Goal: Transaction & Acquisition: Purchase product/service

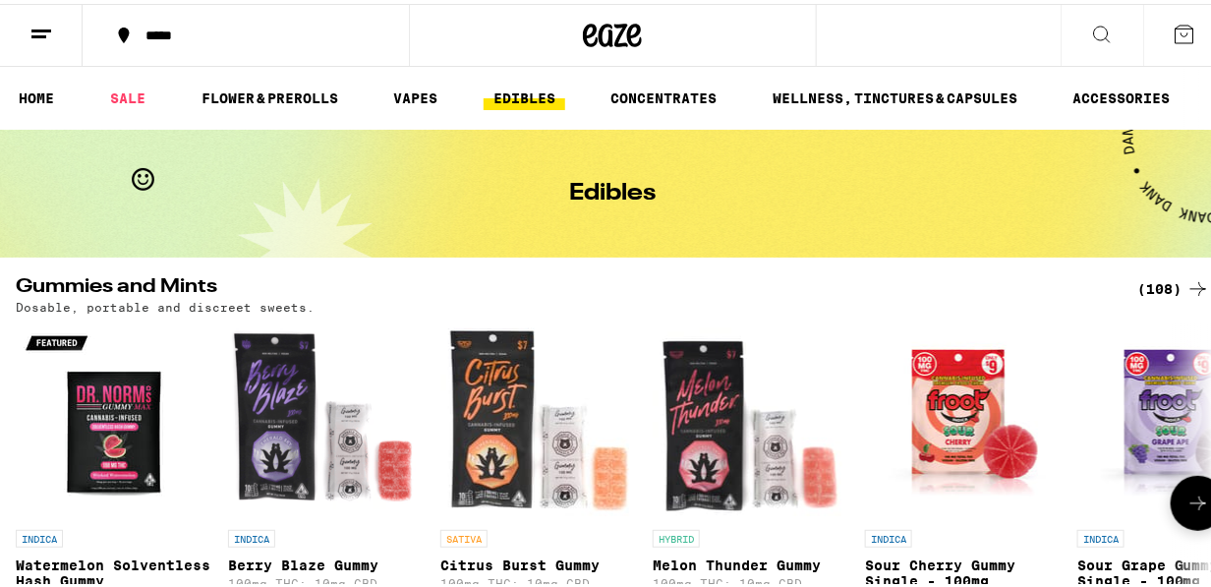
scroll to position [229, 0]
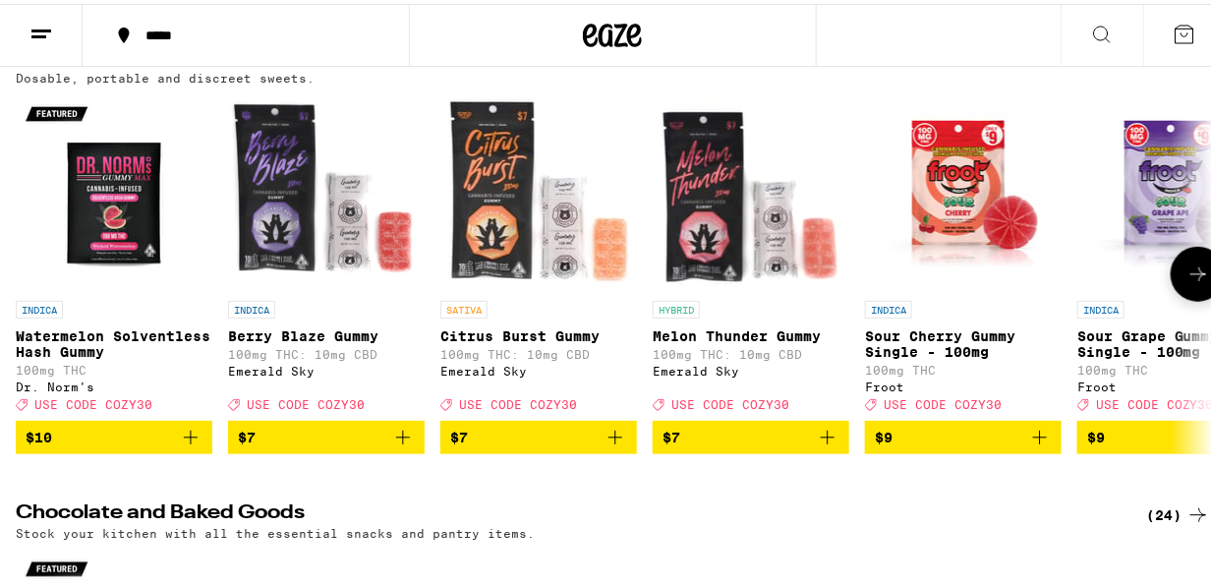
click at [1191, 277] on icon at bounding box center [1199, 270] width 16 height 14
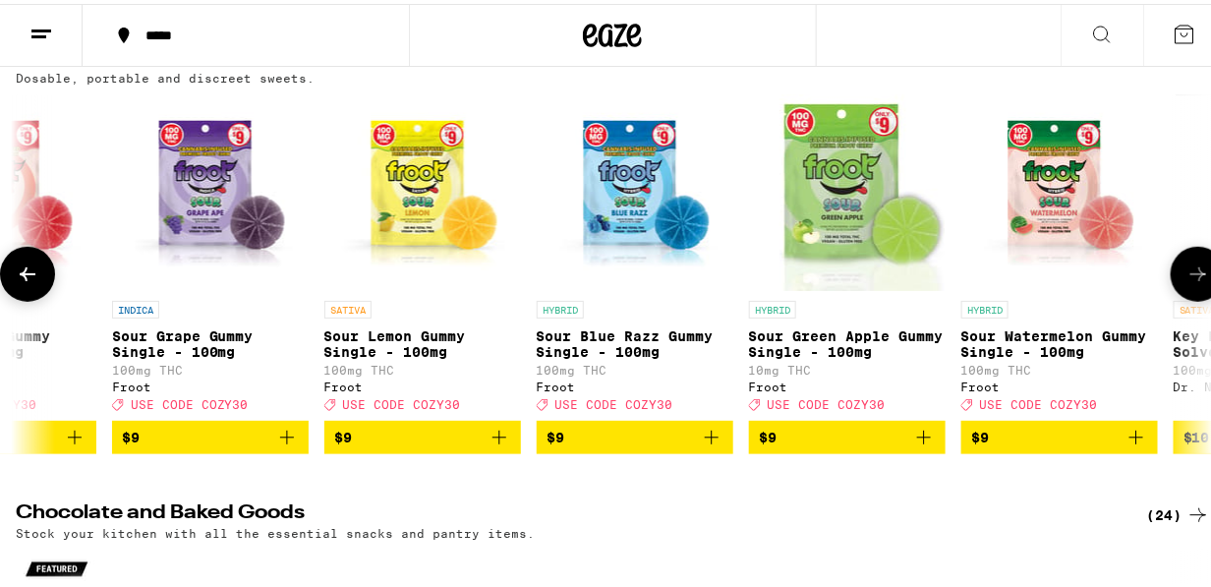
click at [1191, 277] on icon at bounding box center [1199, 270] width 16 height 14
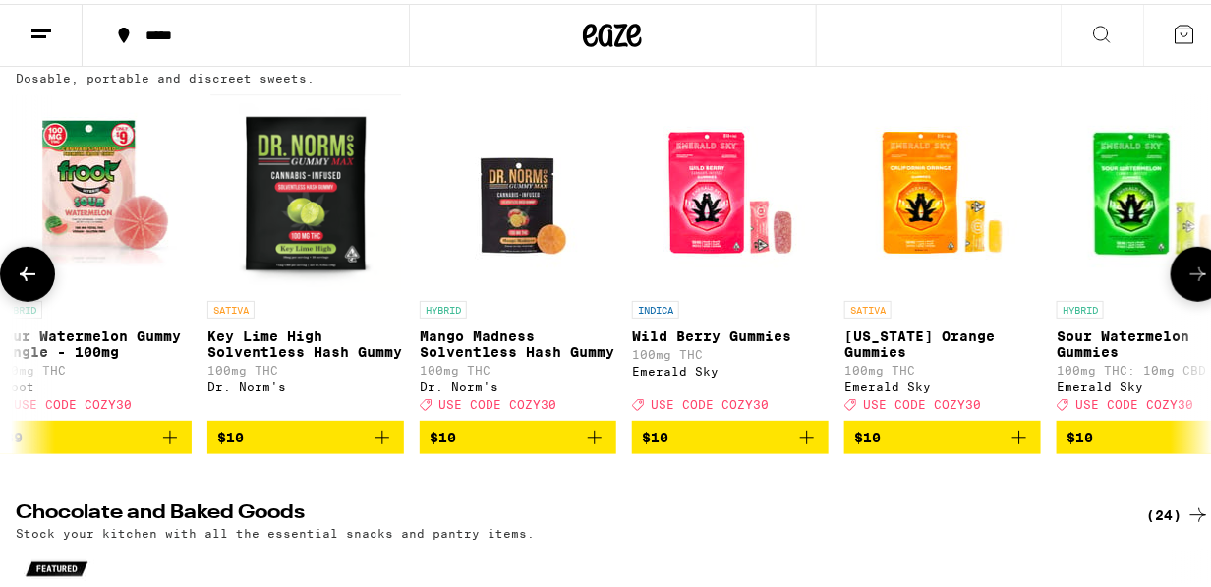
click at [1191, 277] on icon at bounding box center [1199, 270] width 16 height 14
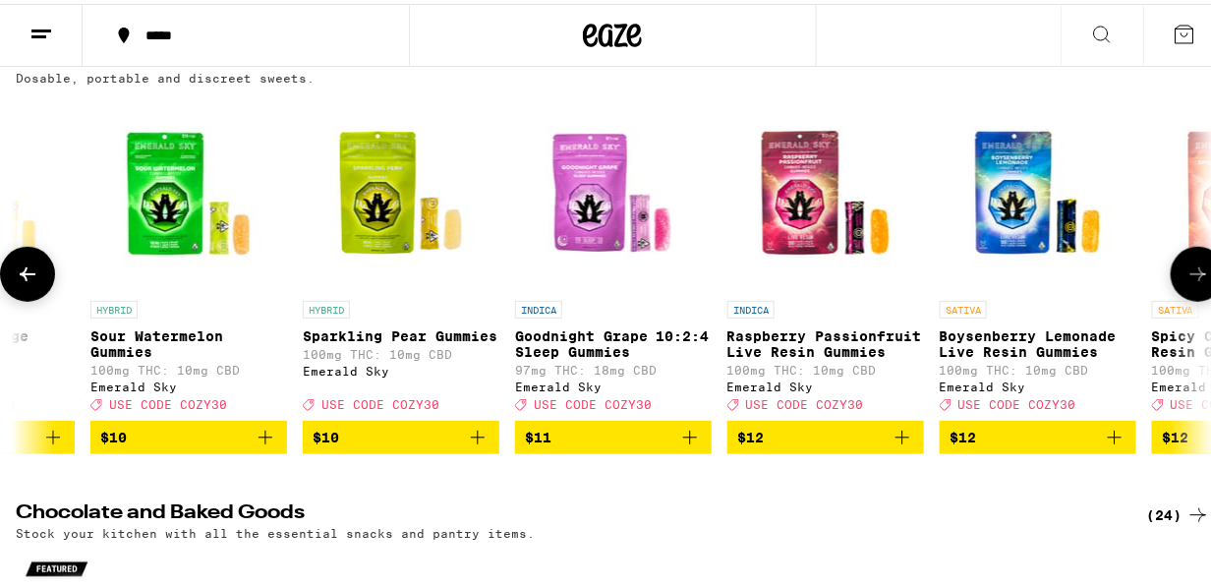
click at [1191, 277] on icon at bounding box center [1199, 270] width 16 height 14
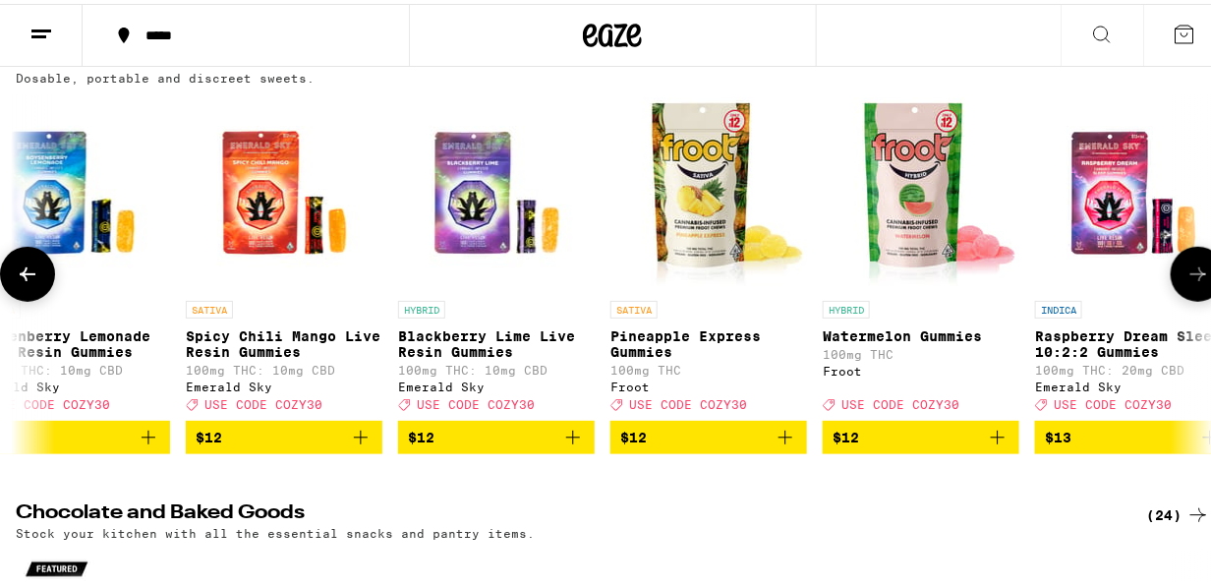
click at [1191, 277] on icon at bounding box center [1199, 270] width 16 height 14
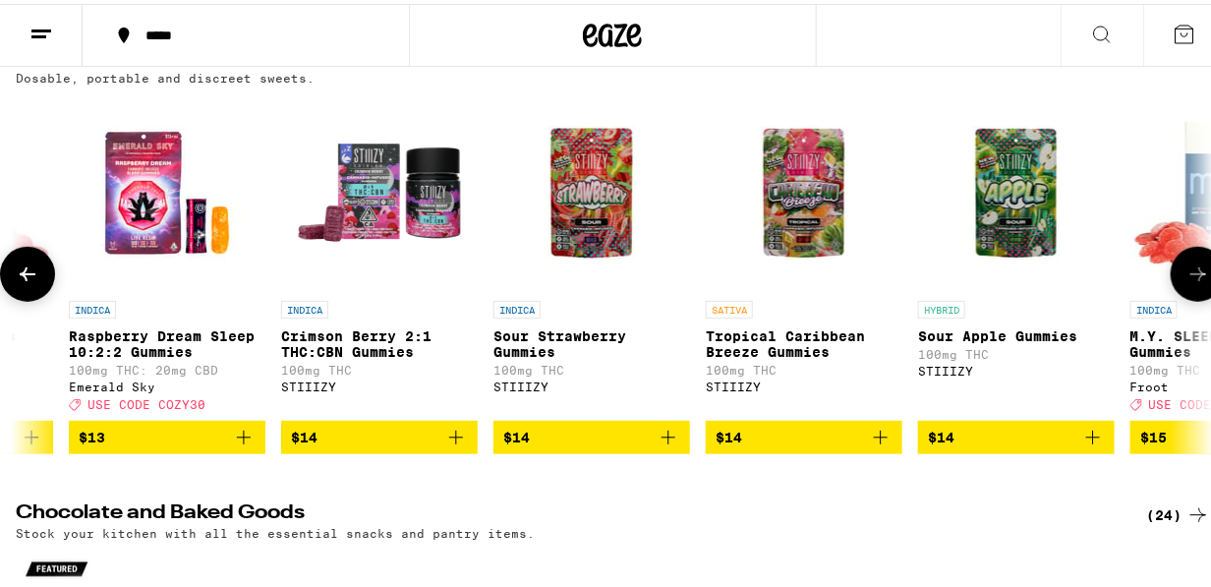
click at [1191, 277] on icon at bounding box center [1199, 270] width 16 height 14
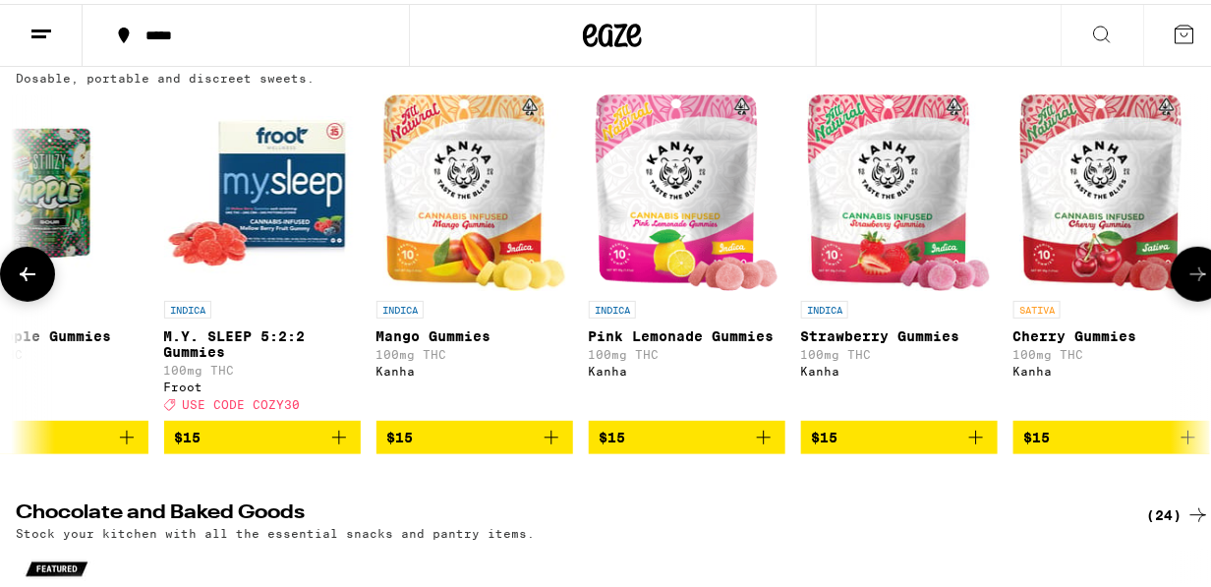
click at [1191, 277] on icon at bounding box center [1199, 270] width 16 height 14
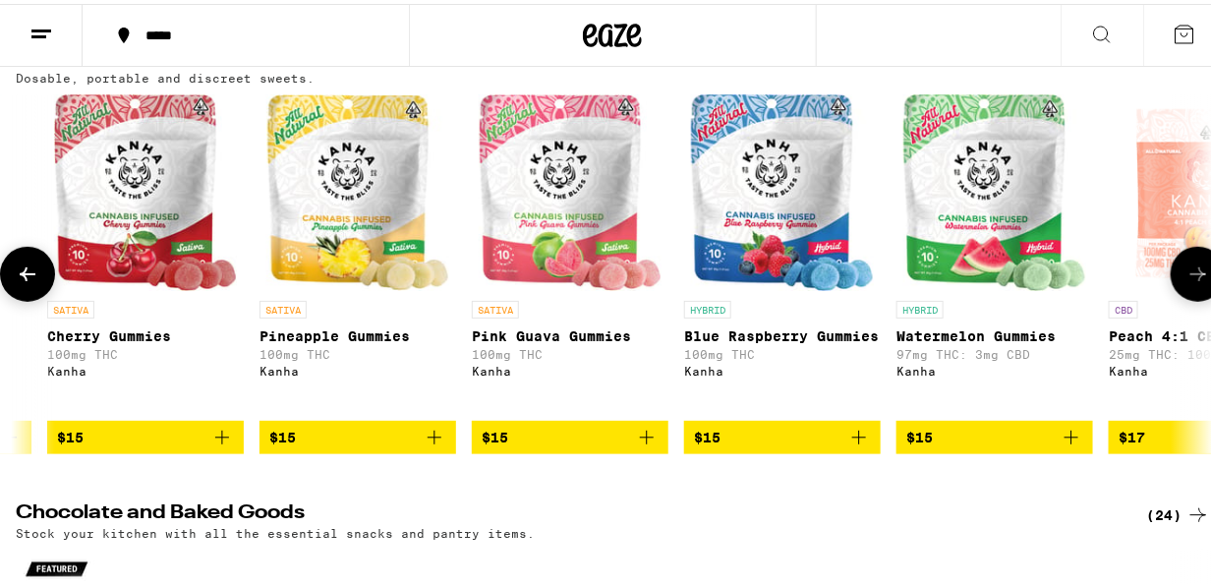
click at [1191, 277] on icon at bounding box center [1199, 270] width 16 height 14
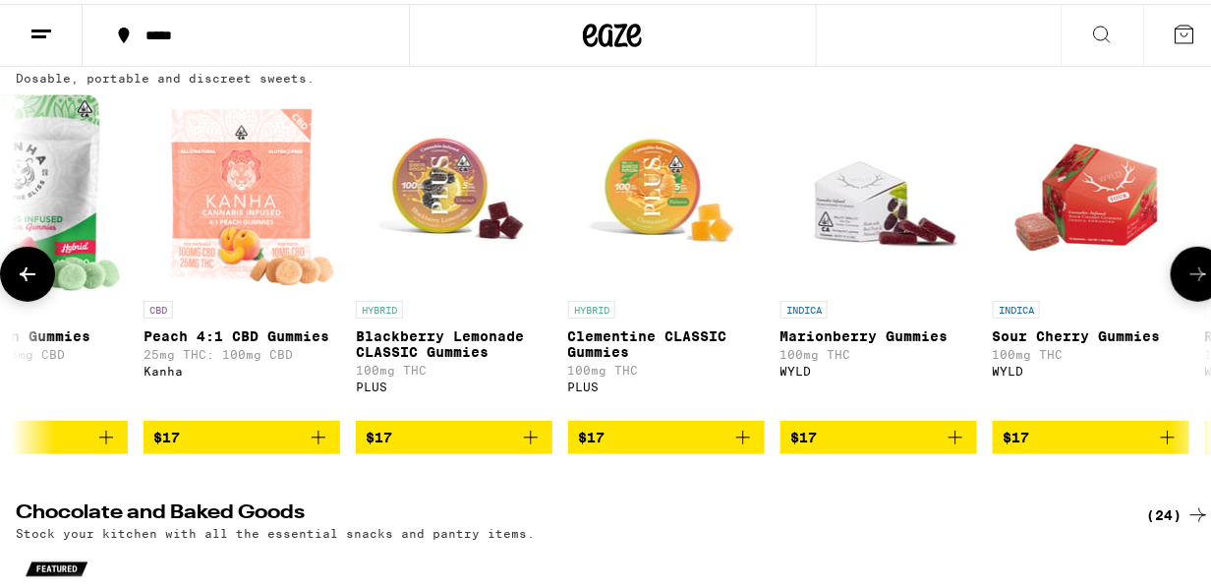
click at [1191, 277] on icon at bounding box center [1199, 270] width 16 height 14
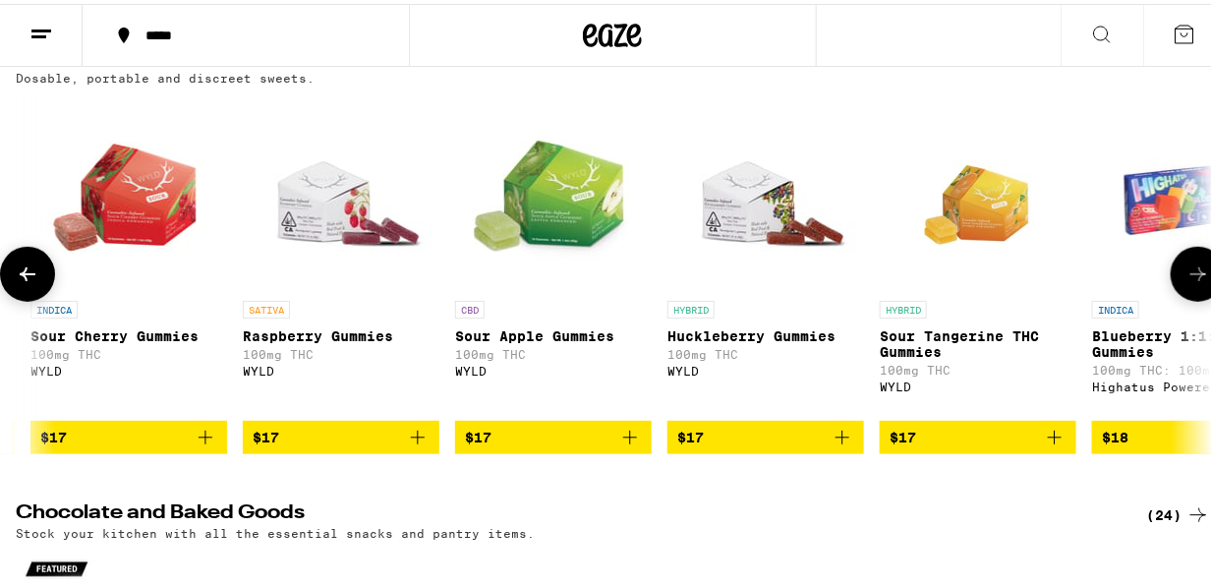
scroll to position [0, 8695]
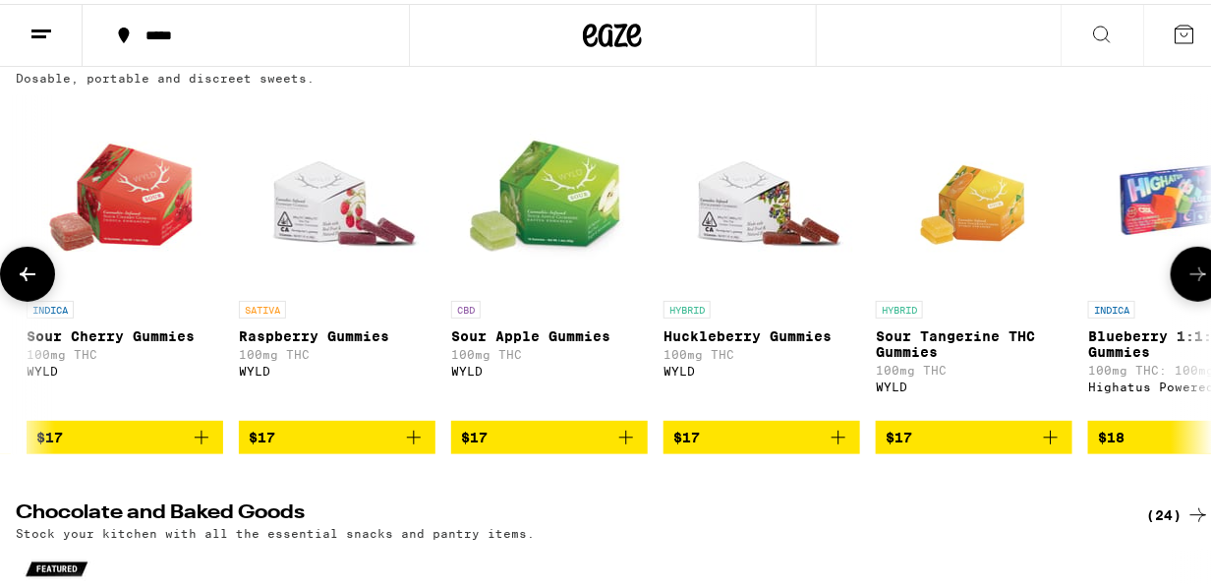
click at [32, 277] on icon at bounding box center [28, 270] width 16 height 14
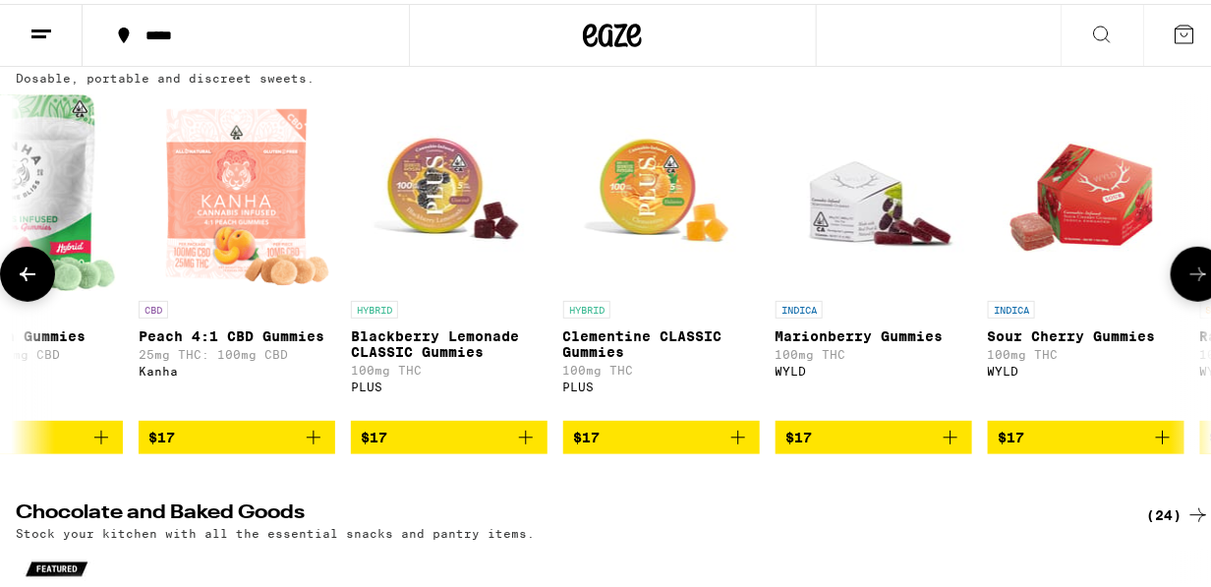
scroll to position [0, 7729]
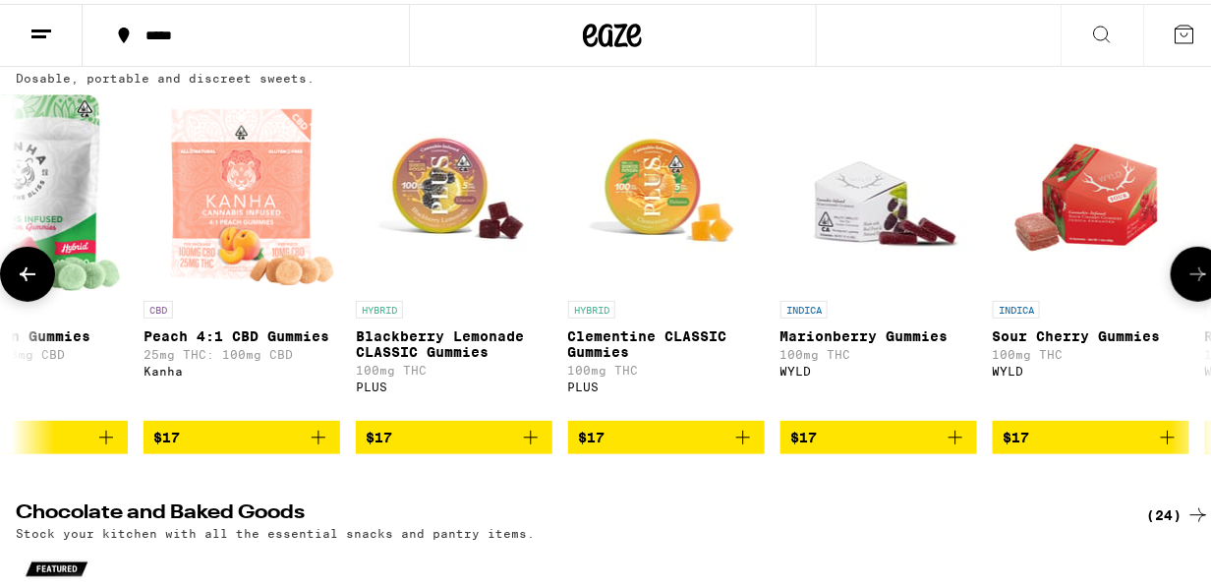
click at [868, 212] on img "Open page for Marionberry Gummies from WYLD" at bounding box center [879, 188] width 197 height 197
click at [1191, 277] on icon at bounding box center [1199, 270] width 16 height 14
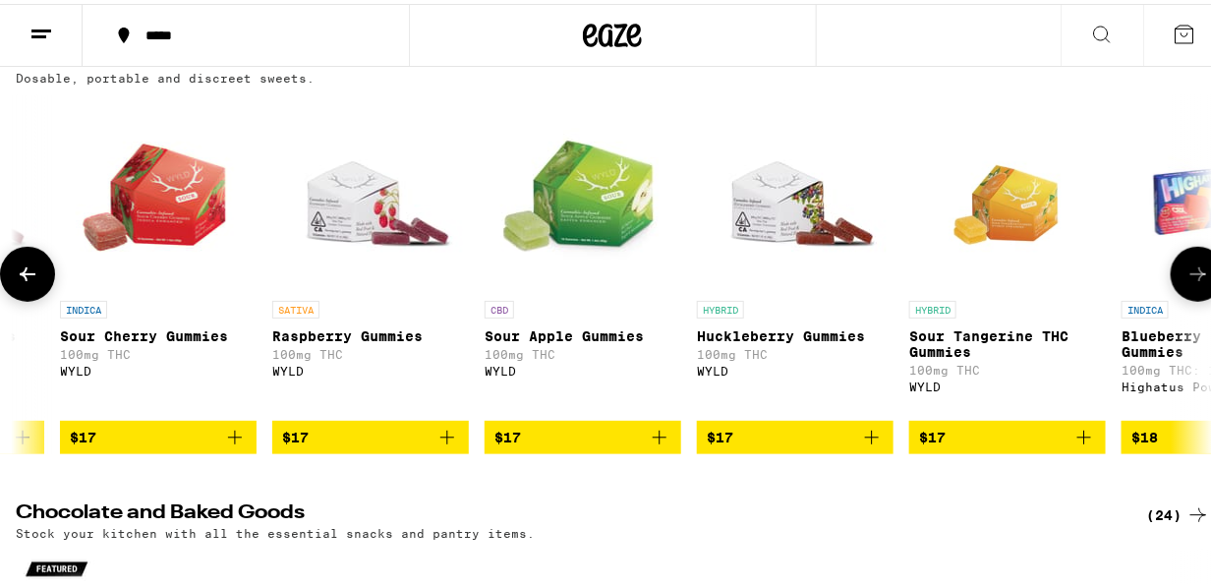
scroll to position [0, 8695]
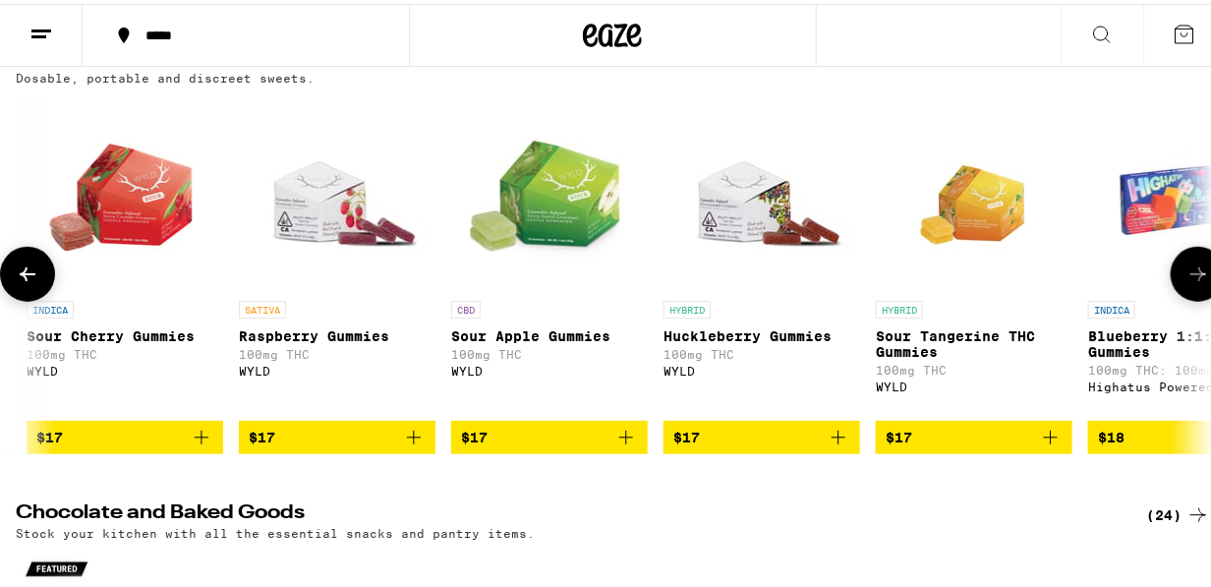
click at [1191, 277] on icon at bounding box center [1199, 270] width 16 height 14
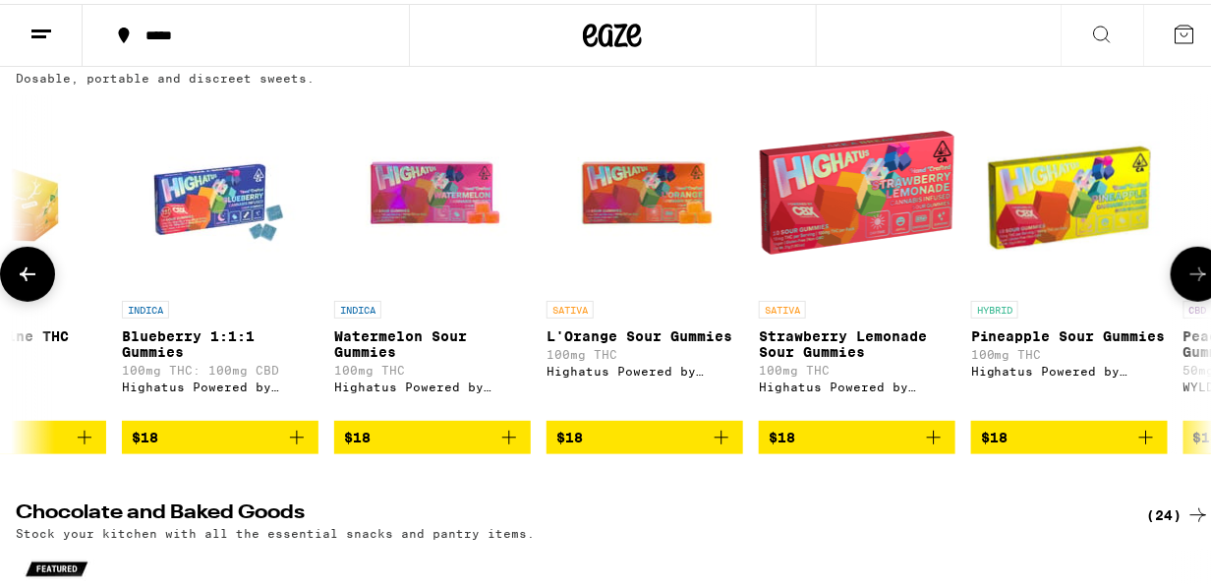
click at [1191, 277] on icon at bounding box center [1199, 270] width 16 height 14
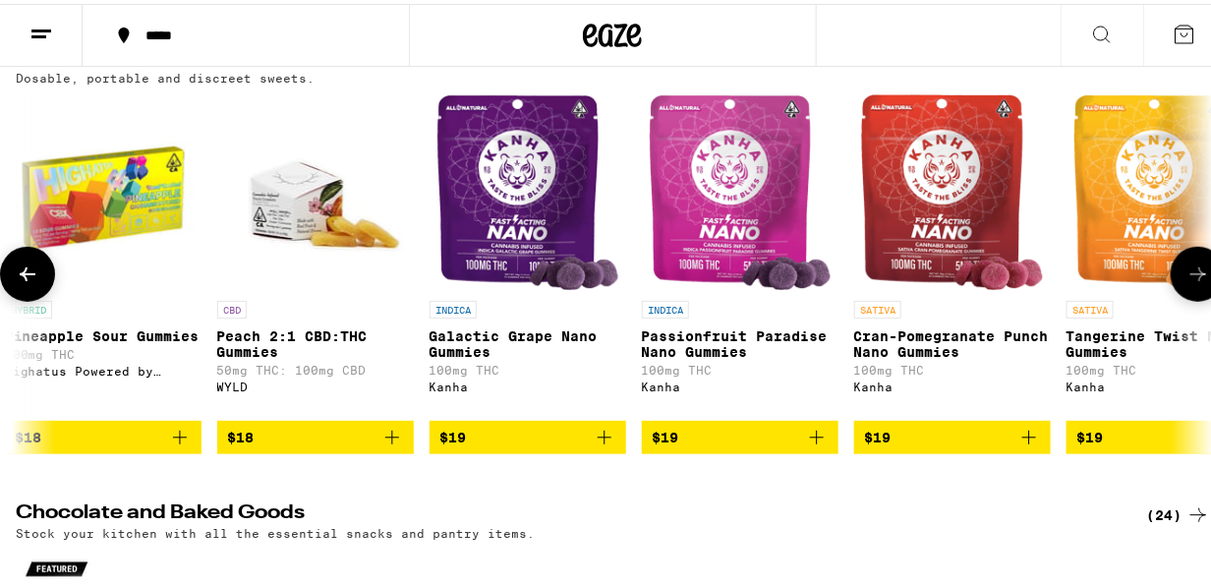
click at [1191, 277] on icon at bounding box center [1199, 270] width 16 height 14
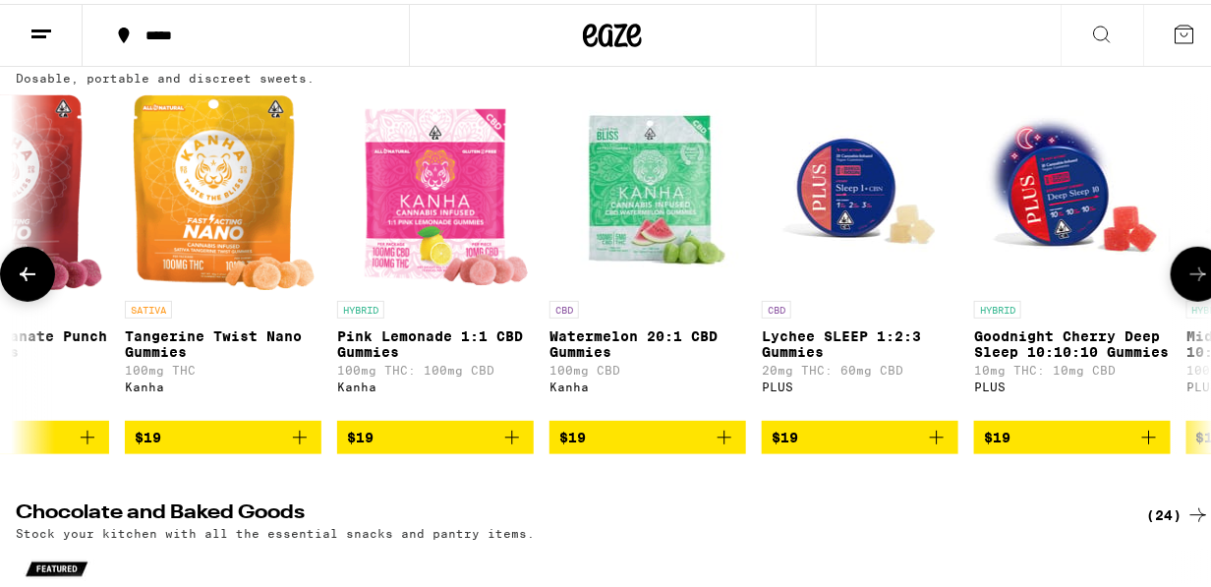
scroll to position [0, 11594]
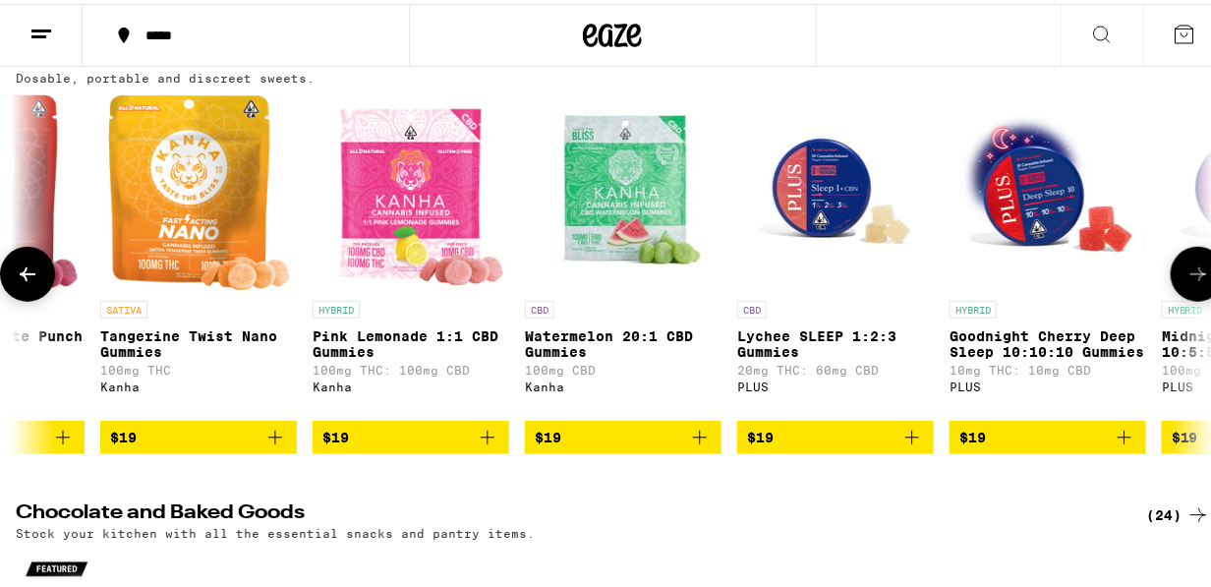
click at [42, 266] on button at bounding box center [27, 270] width 55 height 55
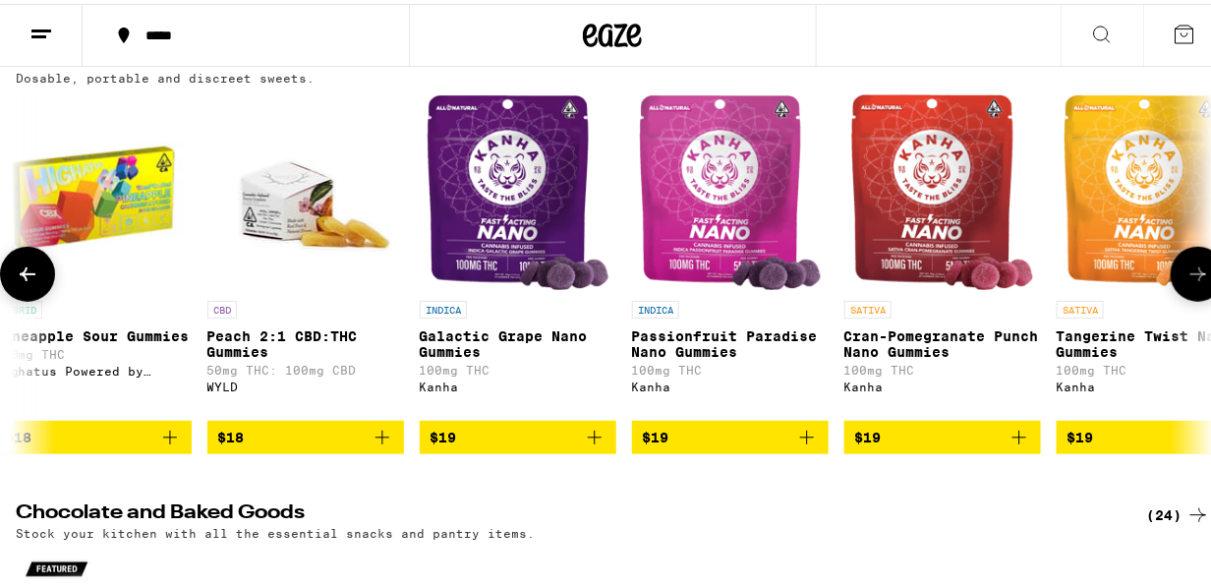
scroll to position [0, 10628]
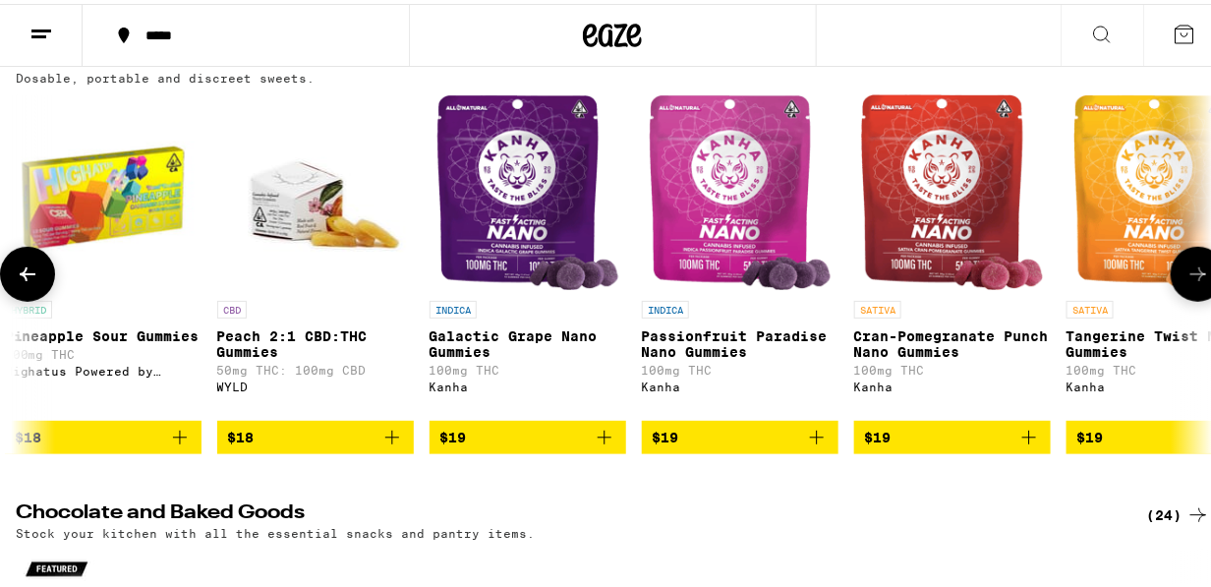
click at [1187, 266] on icon at bounding box center [1199, 271] width 24 height 24
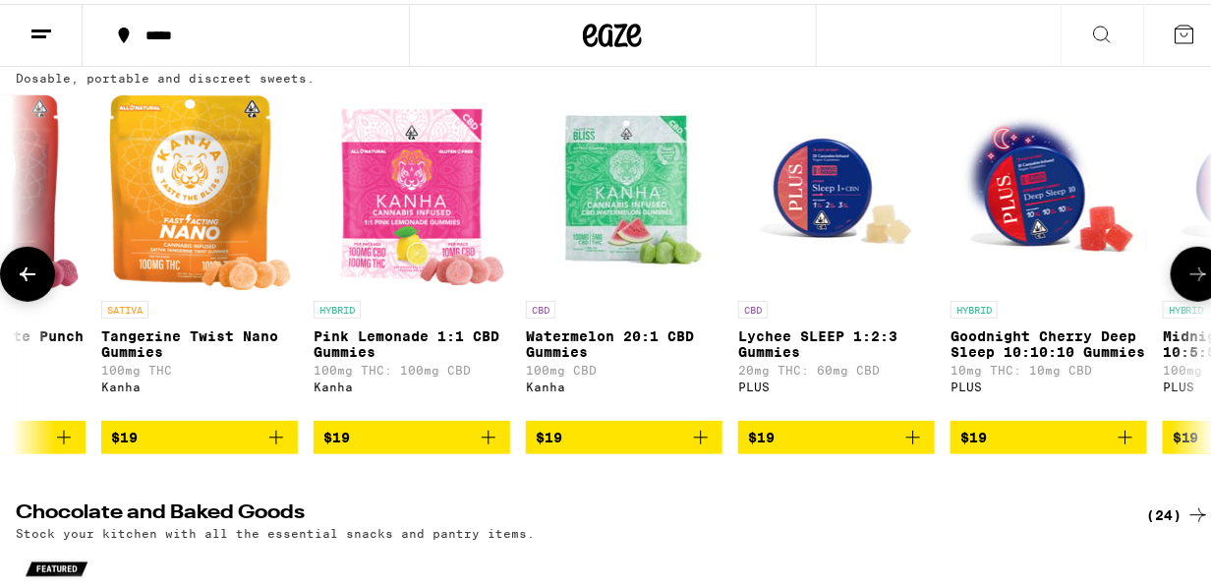
scroll to position [0, 11594]
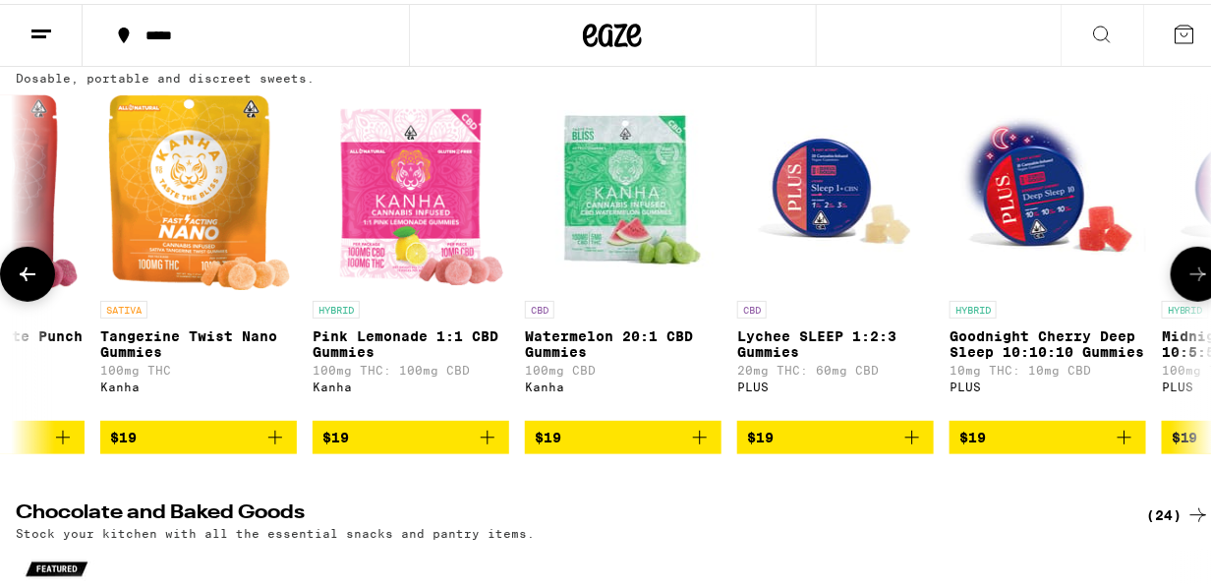
click at [1191, 271] on icon at bounding box center [1199, 270] width 16 height 14
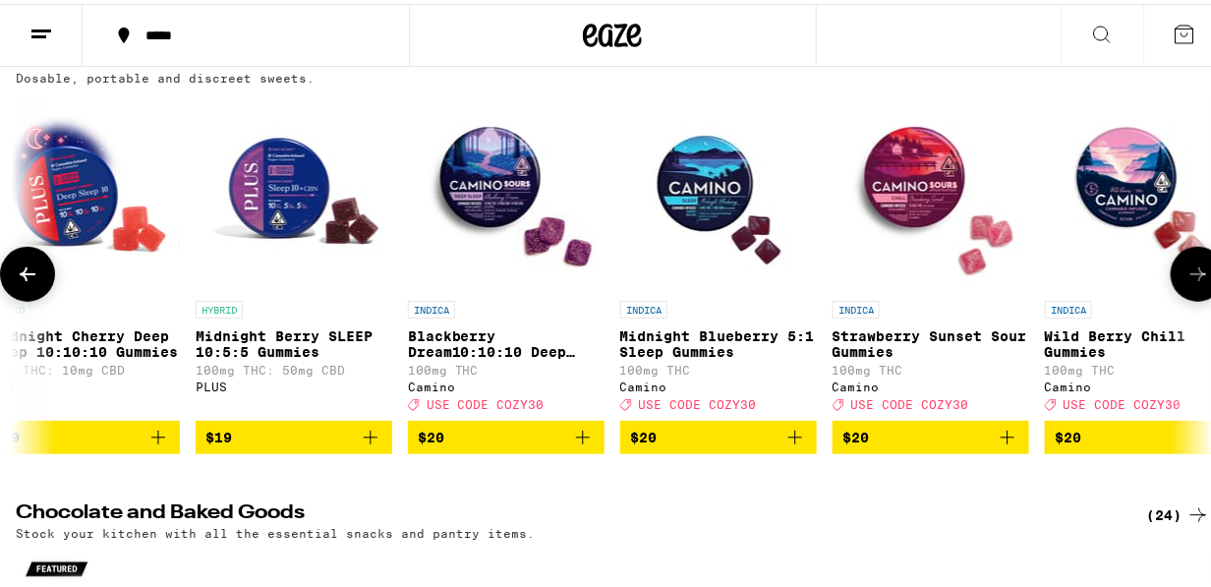
click at [1191, 271] on icon at bounding box center [1199, 270] width 16 height 14
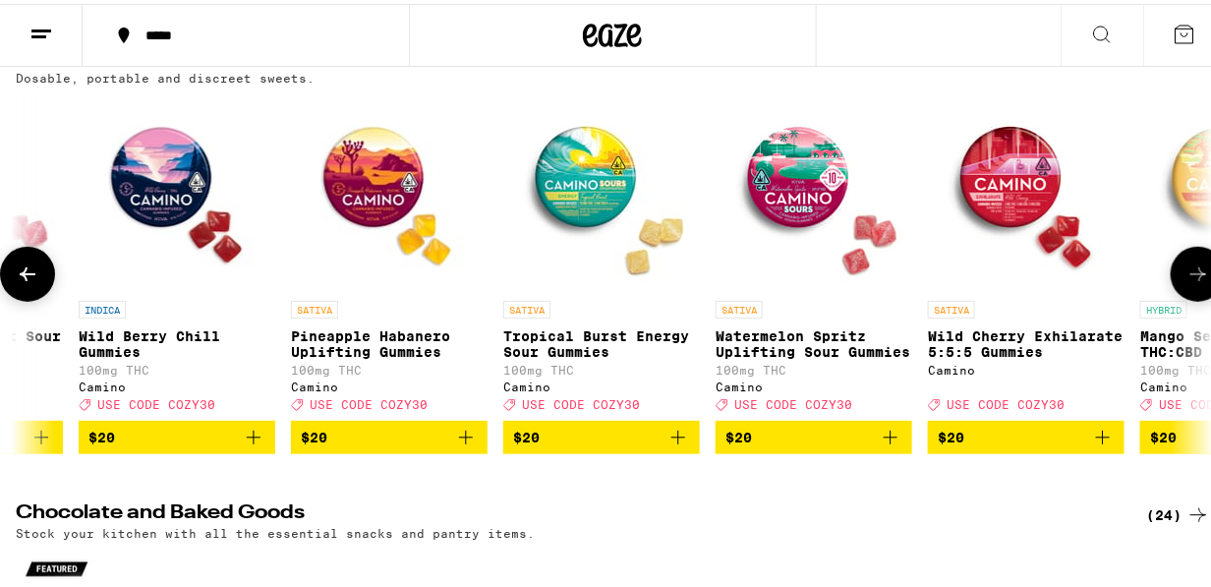
click at [1191, 271] on icon at bounding box center [1199, 270] width 16 height 14
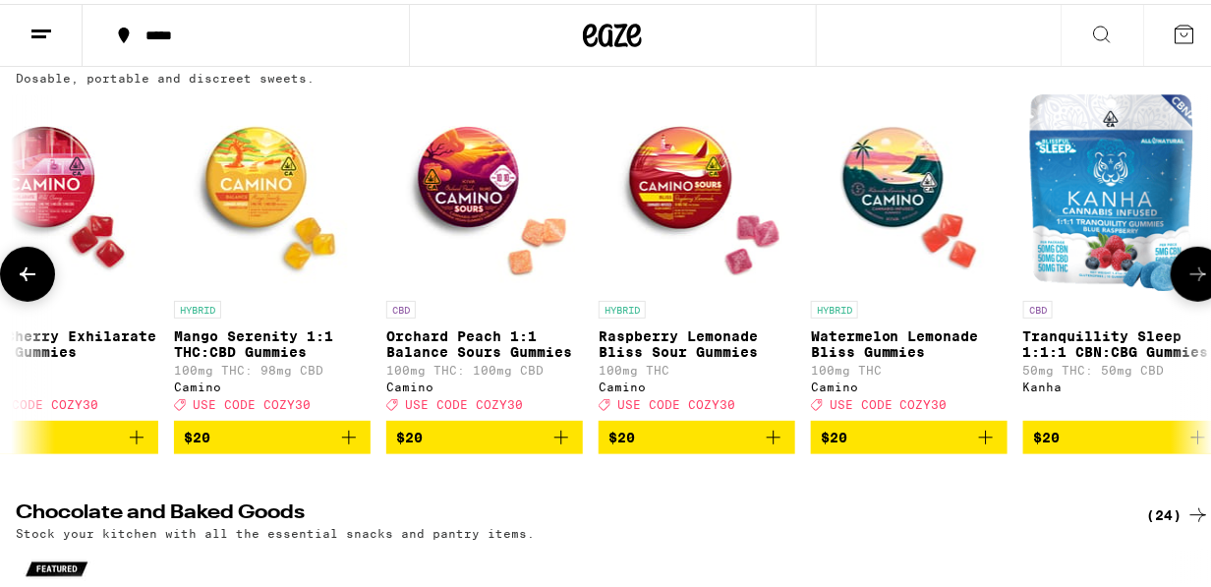
click at [1191, 271] on icon at bounding box center [1199, 270] width 16 height 14
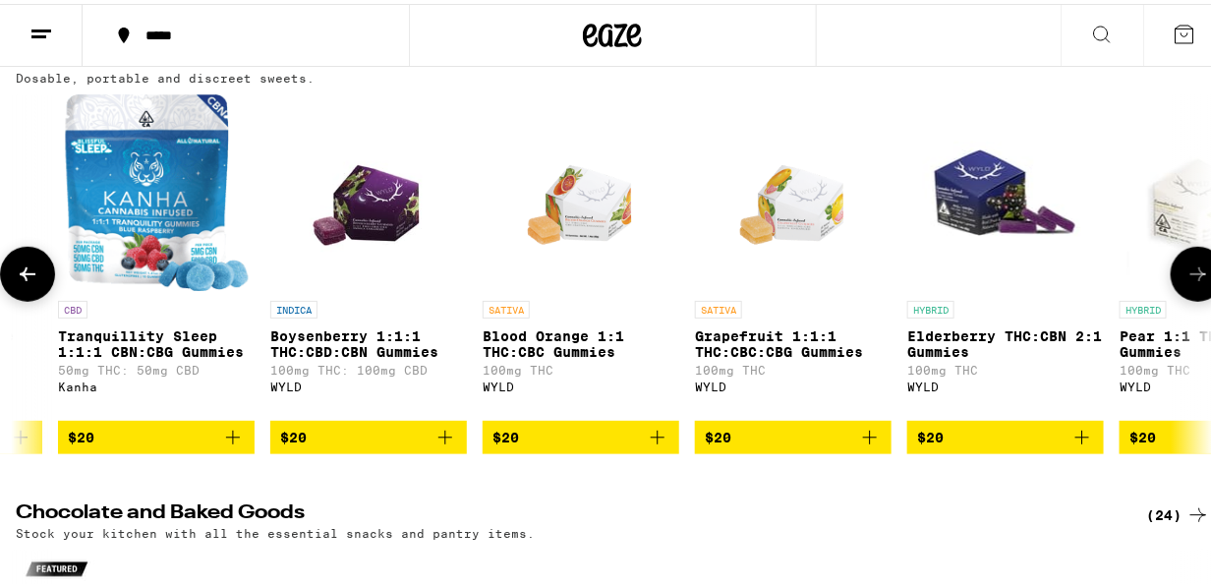
scroll to position [0, 0]
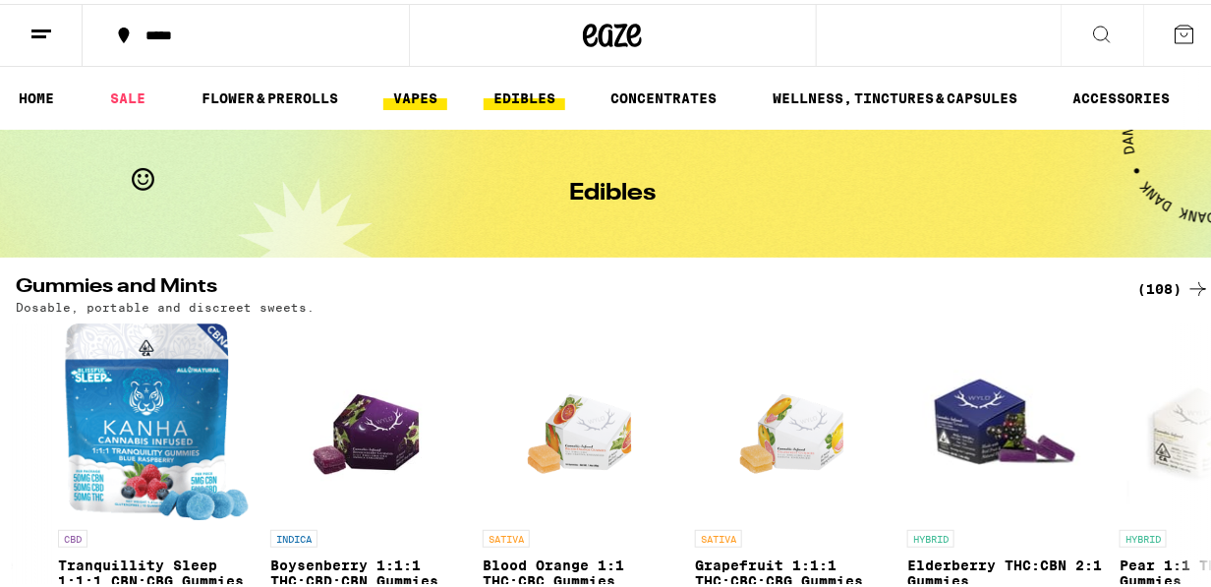
click at [422, 91] on link "VAPES" at bounding box center [415, 95] width 64 height 24
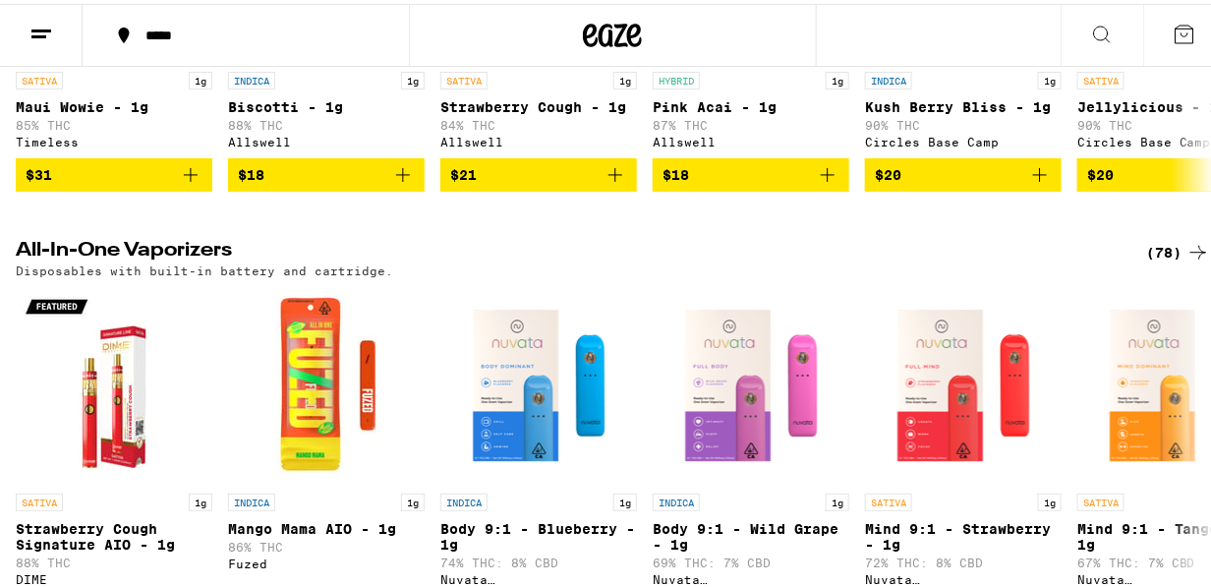
scroll to position [687, 0]
